Goal: Information Seeking & Learning: Find specific page/section

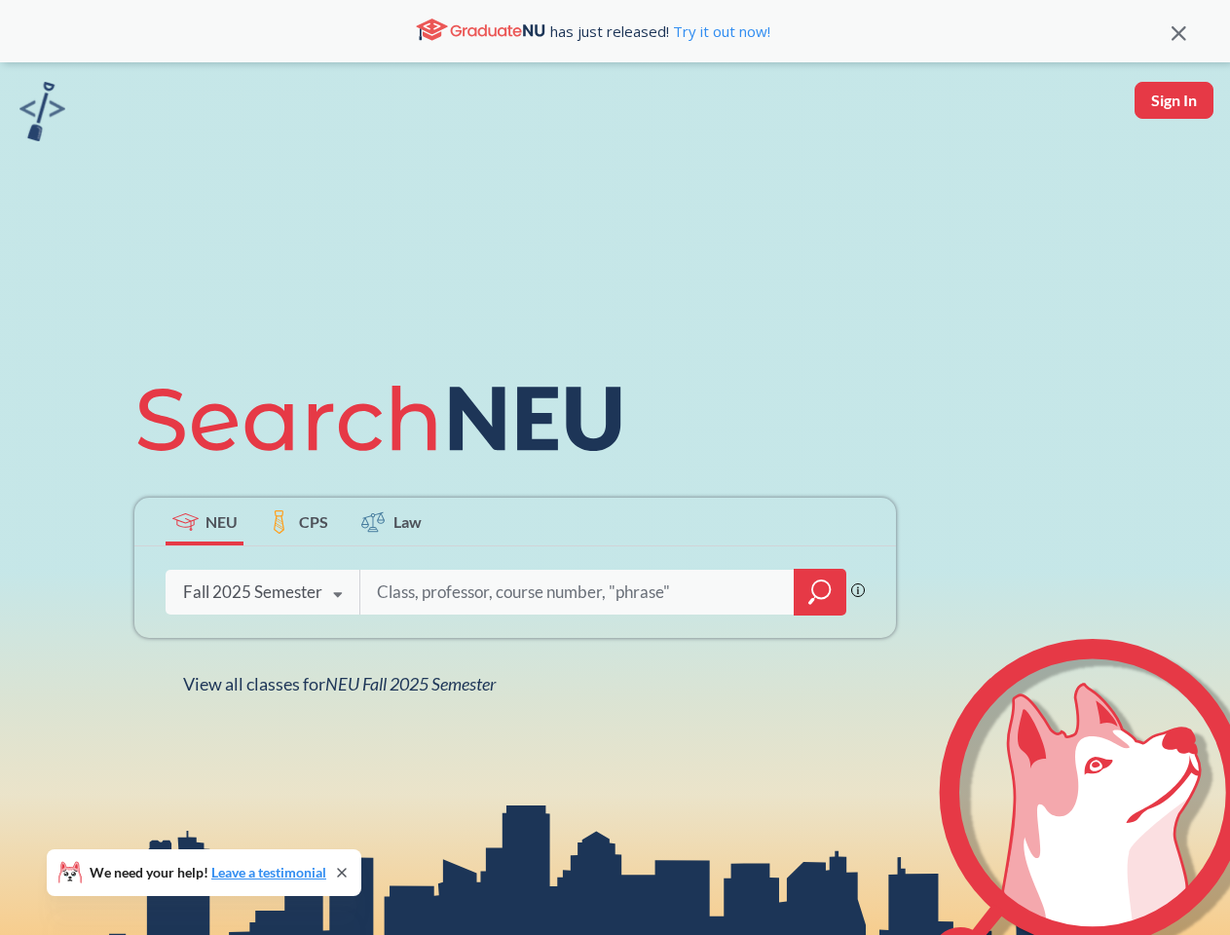
click at [615, 468] on icon at bounding box center [388, 418] width 508 height 109
click at [1179, 31] on icon at bounding box center [1179, 33] width 15 height 15
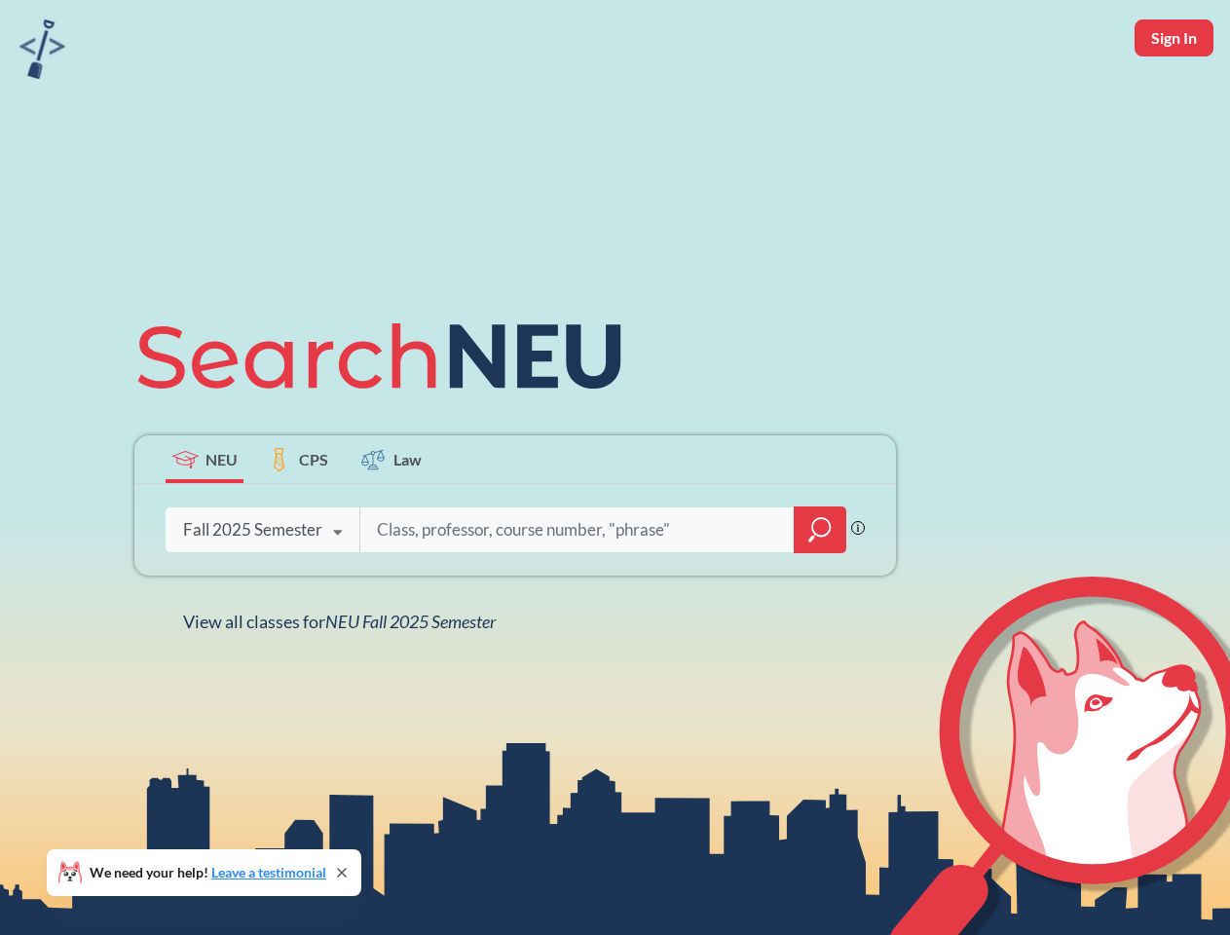
click at [1174, 100] on div "NEU CPS Law Phrase search guarantees the exact search appears in the results. E…" at bounding box center [615, 467] width 1230 height 935
click at [205, 521] on div "Fall 2025 Semester" at bounding box center [252, 529] width 139 height 21
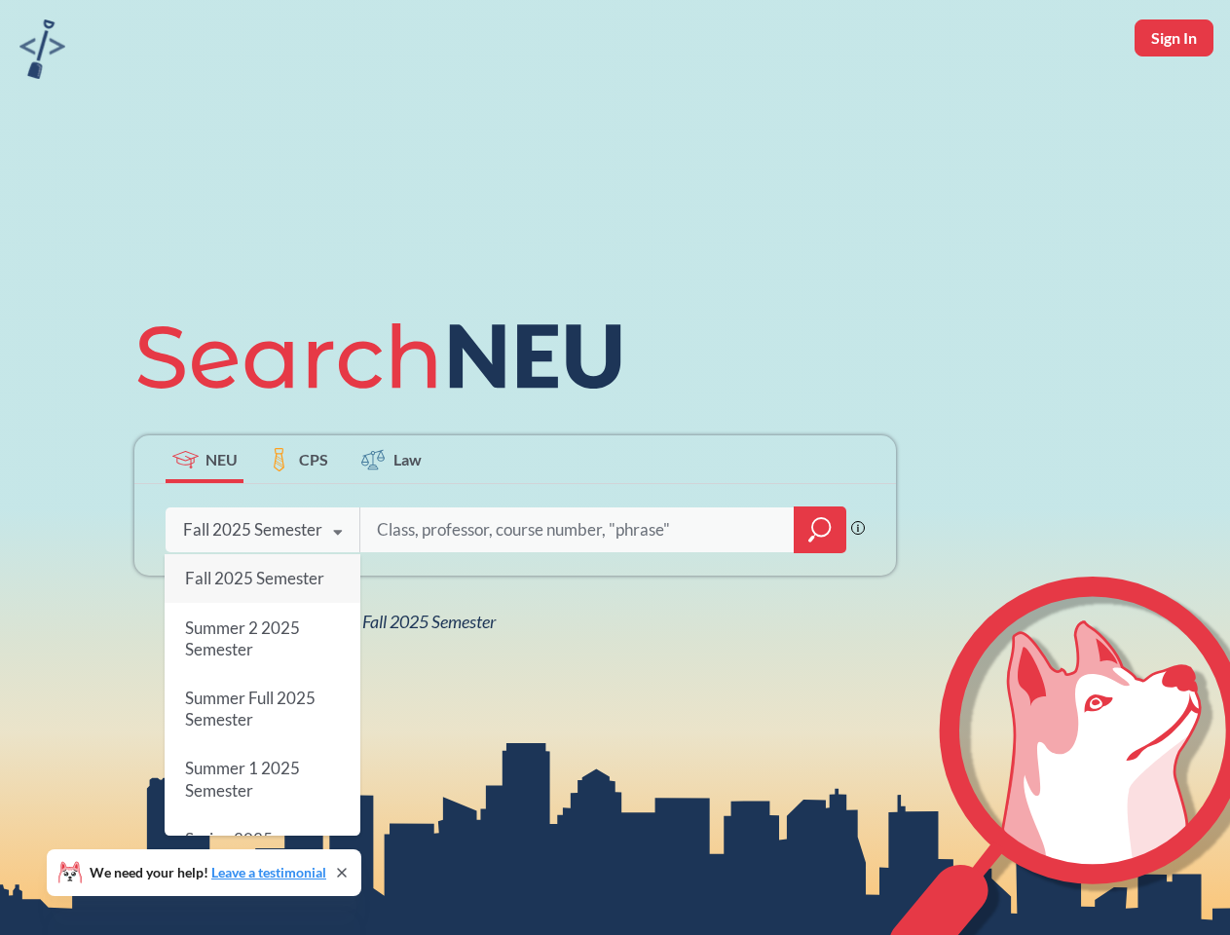
click at [298, 521] on div "Fall 2025 Semester" at bounding box center [252, 529] width 139 height 21
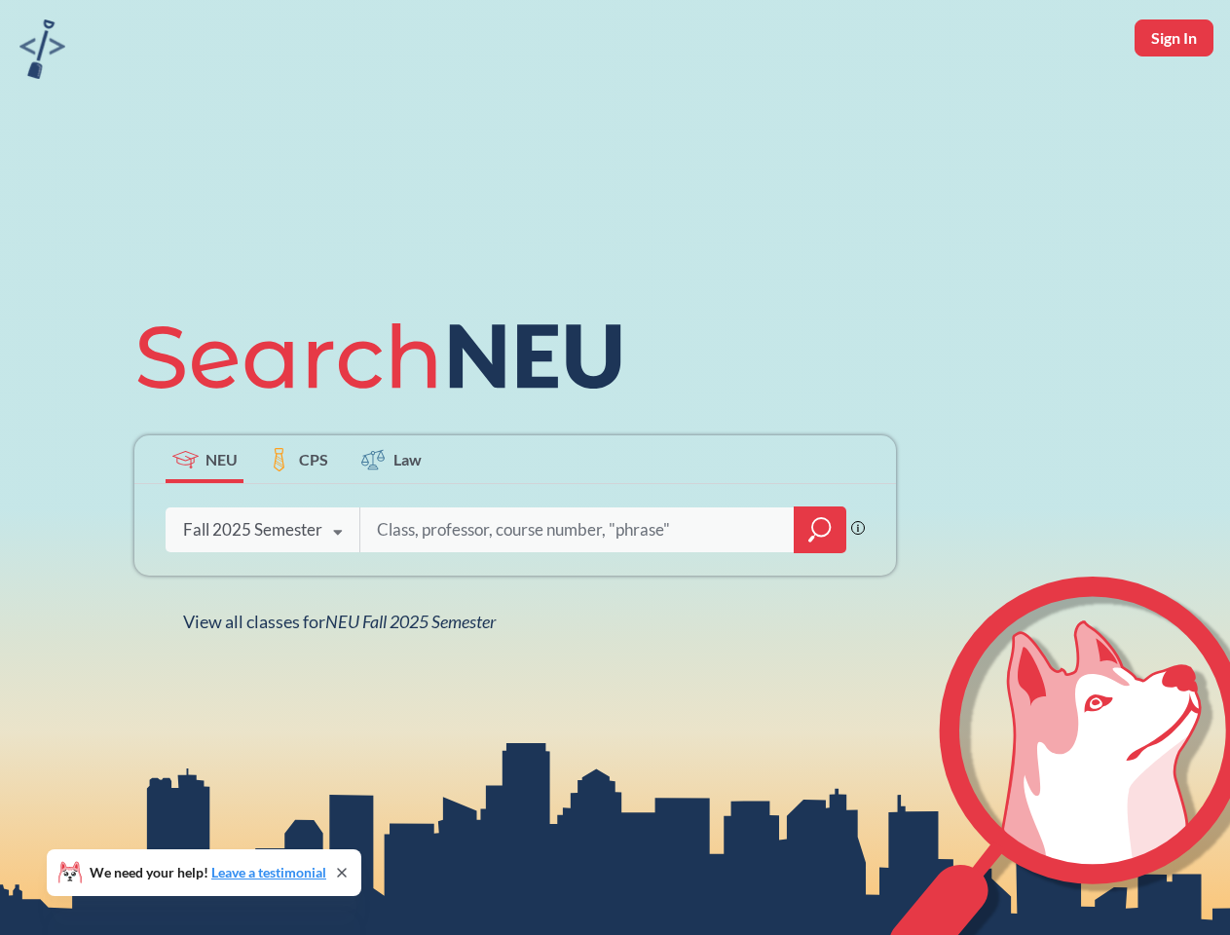
click at [392, 521] on input "search" at bounding box center [577, 530] width 405 height 41
click at [820, 592] on div "NEU CPS Law Phrase search guarantees the exact search appears in the results. E…" at bounding box center [515, 467] width 785 height 331
click at [262, 592] on div "NEU CPS Law Phrase search guarantees the exact search appears in the results. E…" at bounding box center [515, 467] width 785 height 331
click at [338, 595] on div "NEU CPS Law Phrase search guarantees the exact search appears in the results. E…" at bounding box center [515, 467] width 785 height 331
click at [344, 684] on div "NEU CPS Law Phrase search guarantees the exact search appears in the results. E…" at bounding box center [615, 467] width 1230 height 935
